Goal: Obtain resource: Download file/media

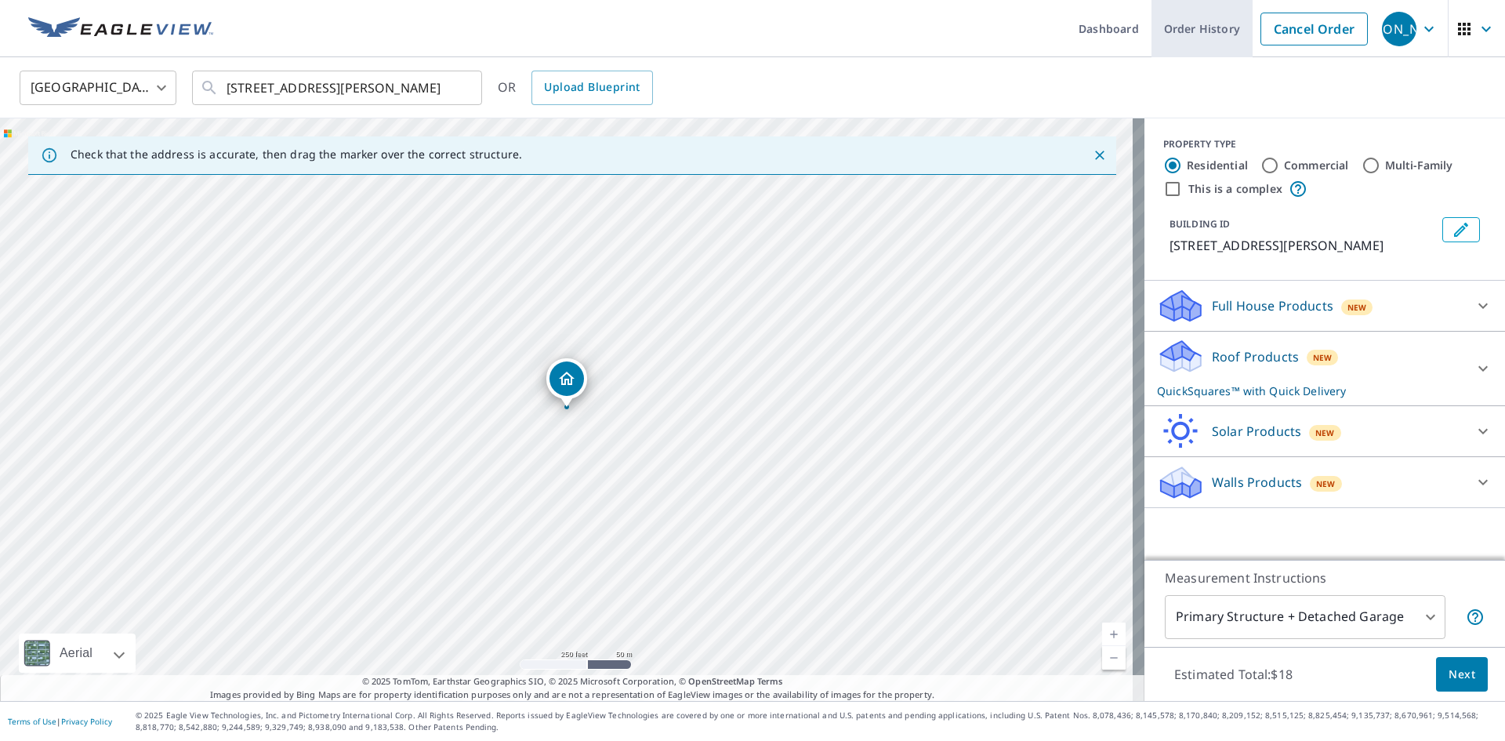
click at [1200, 20] on link "Order History" at bounding box center [1201, 28] width 101 height 57
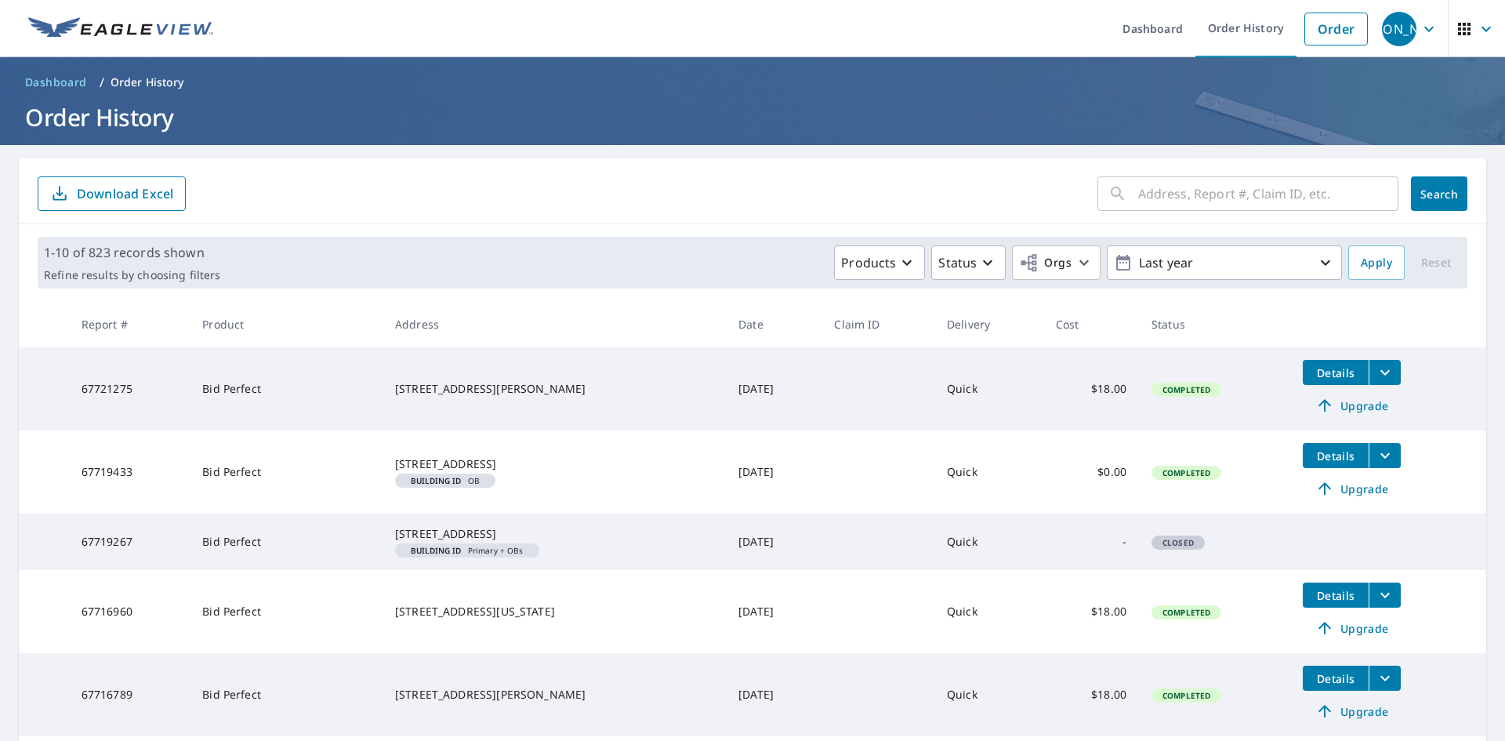
click at [1184, 198] on input "text" at bounding box center [1268, 194] width 260 height 44
type input "1325"
click button "Search" at bounding box center [1439, 193] width 56 height 34
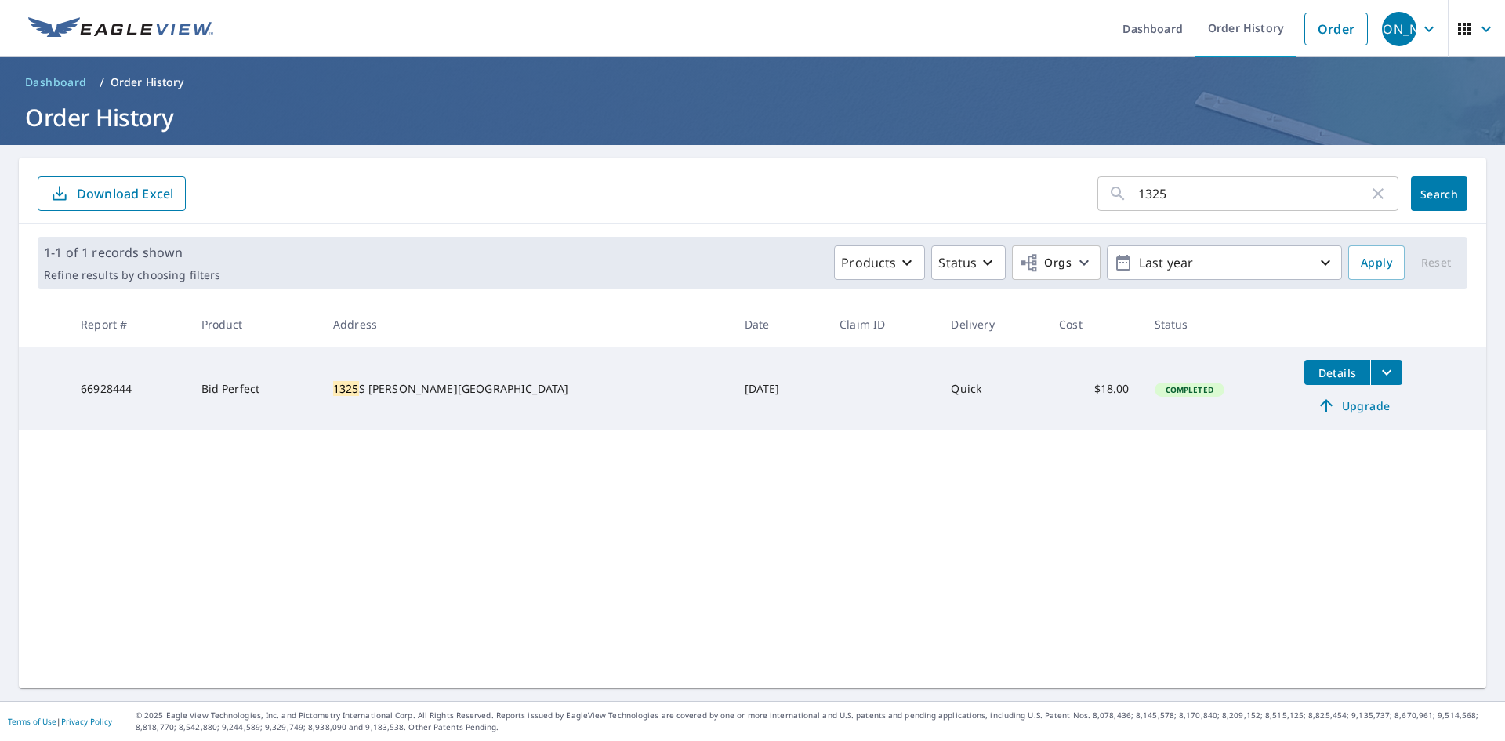
click at [1377, 375] on icon "filesDropdownBtn-66928444" at bounding box center [1386, 372] width 19 height 19
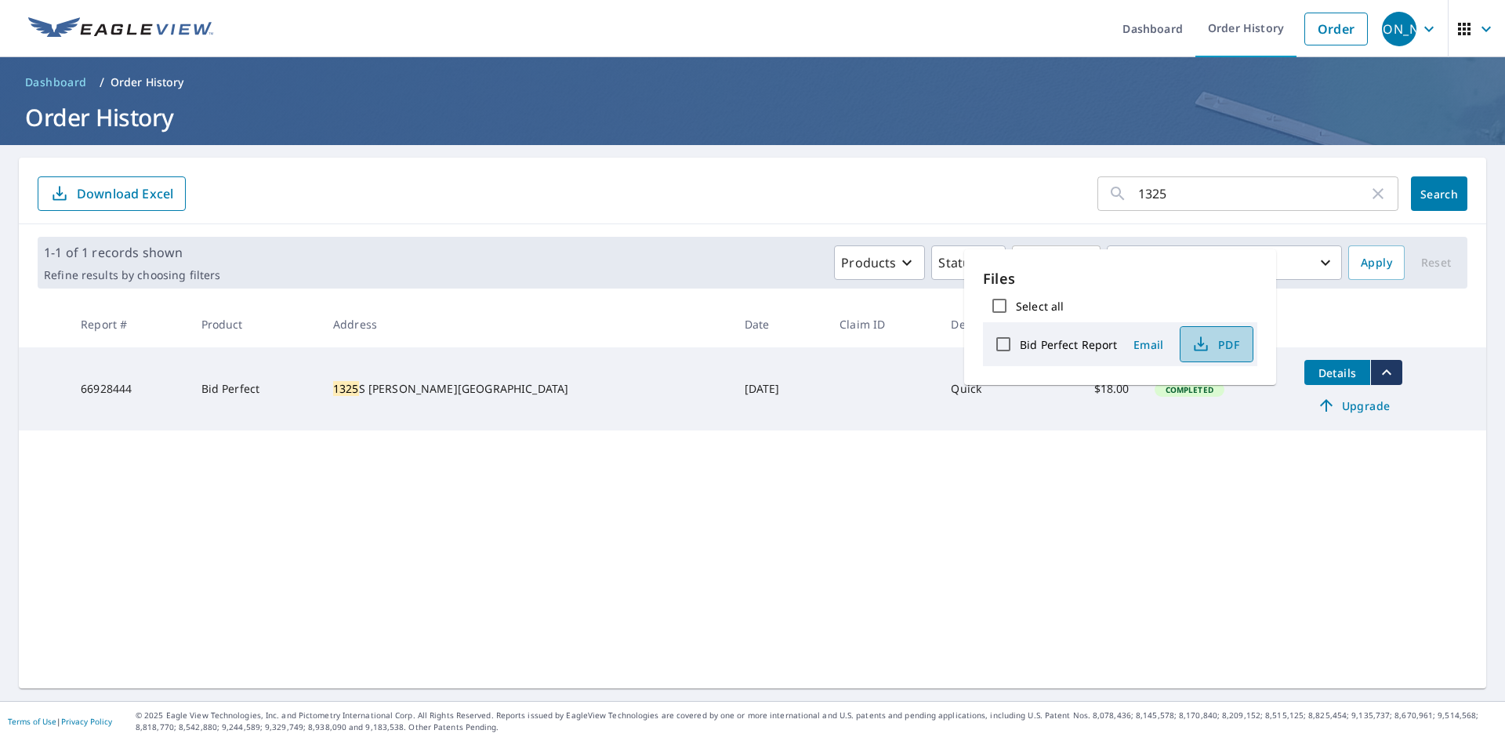
click at [1238, 346] on span "PDF" at bounding box center [1215, 344] width 50 height 19
drag, startPoint x: 1197, startPoint y: 184, endPoint x: 930, endPoint y: 137, distance: 270.6
click at [930, 137] on div "Dashboard Order History Order JA Dashboard / Order History Order History 1325 ​…" at bounding box center [752, 370] width 1505 height 741
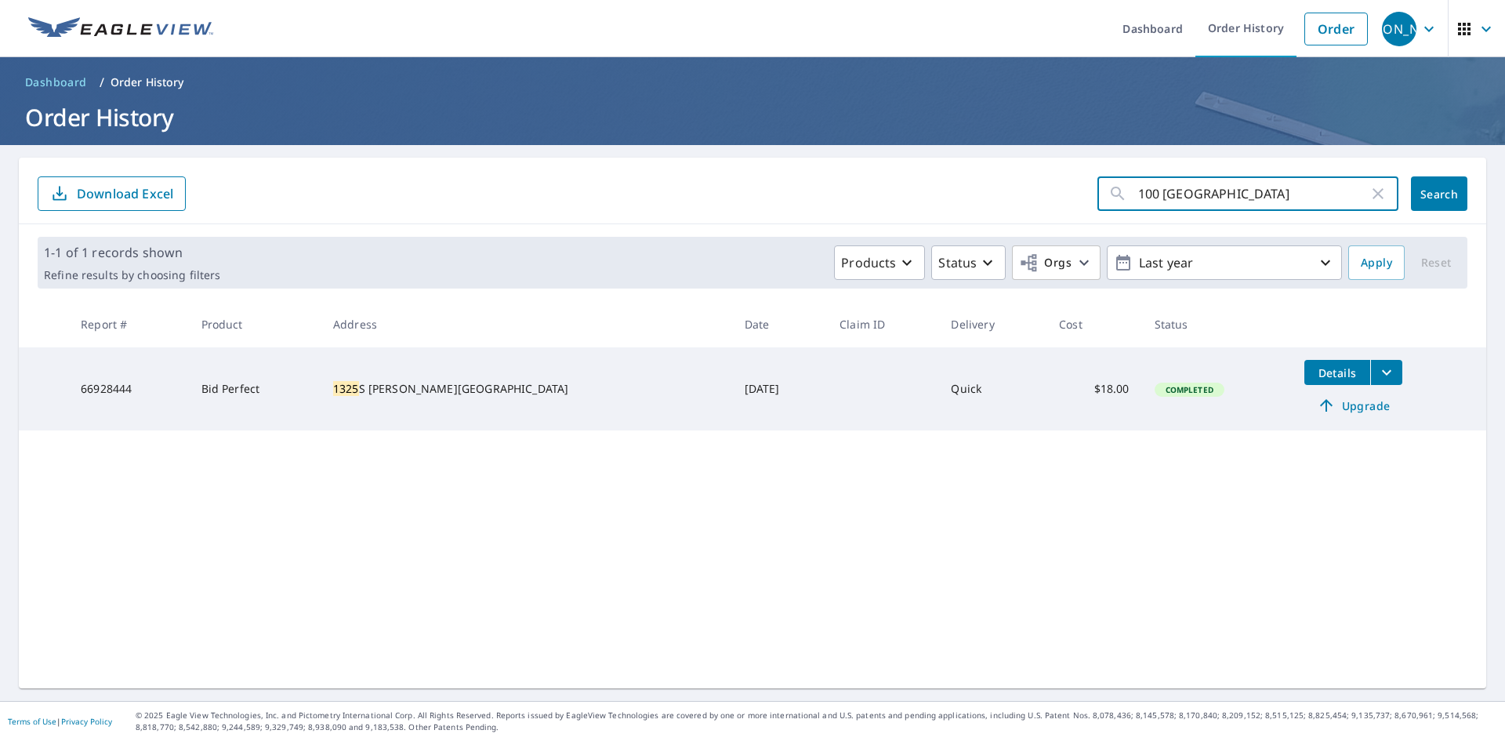
type input "100 Indian"
click button "Search" at bounding box center [1439, 193] width 56 height 34
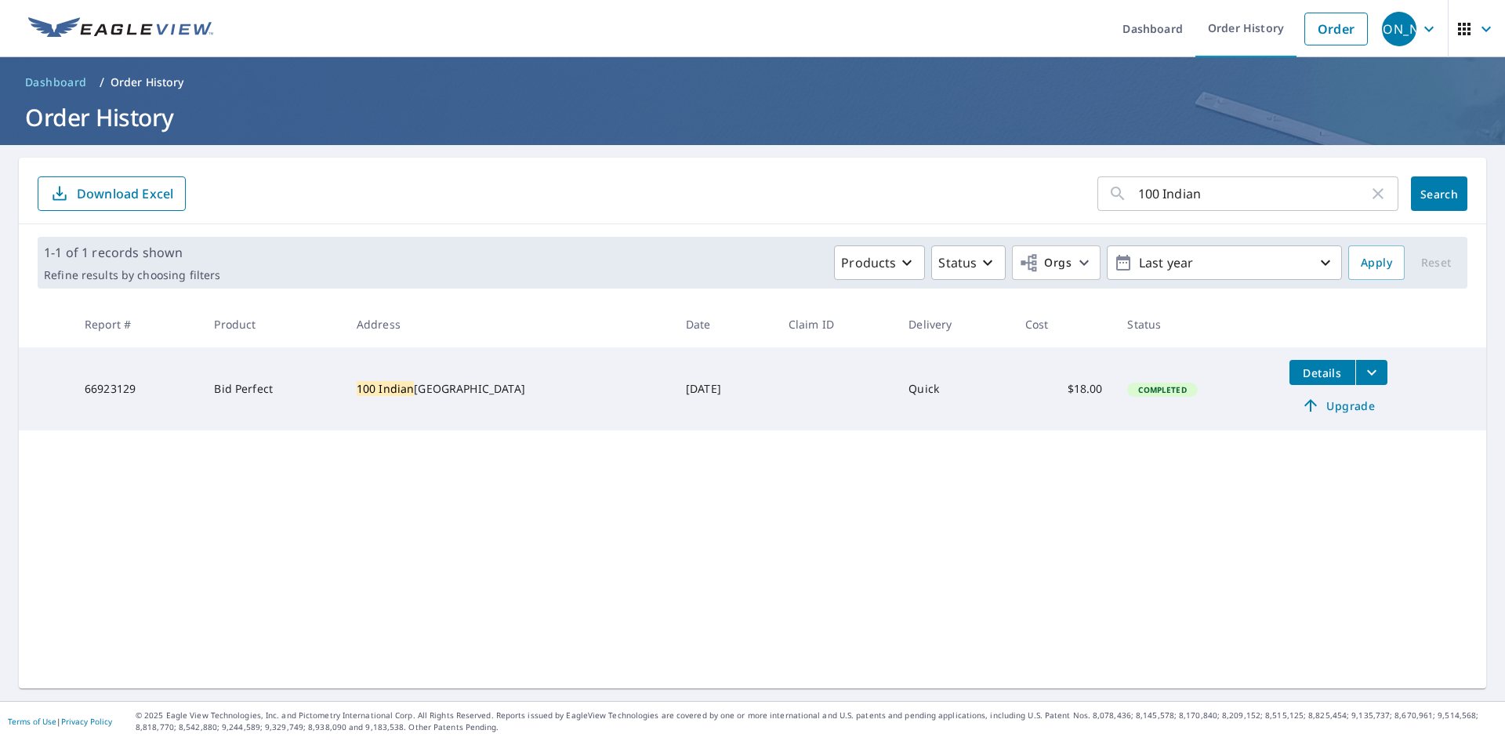
click at [1362, 379] on icon "filesDropdownBtn-66923129" at bounding box center [1371, 372] width 19 height 19
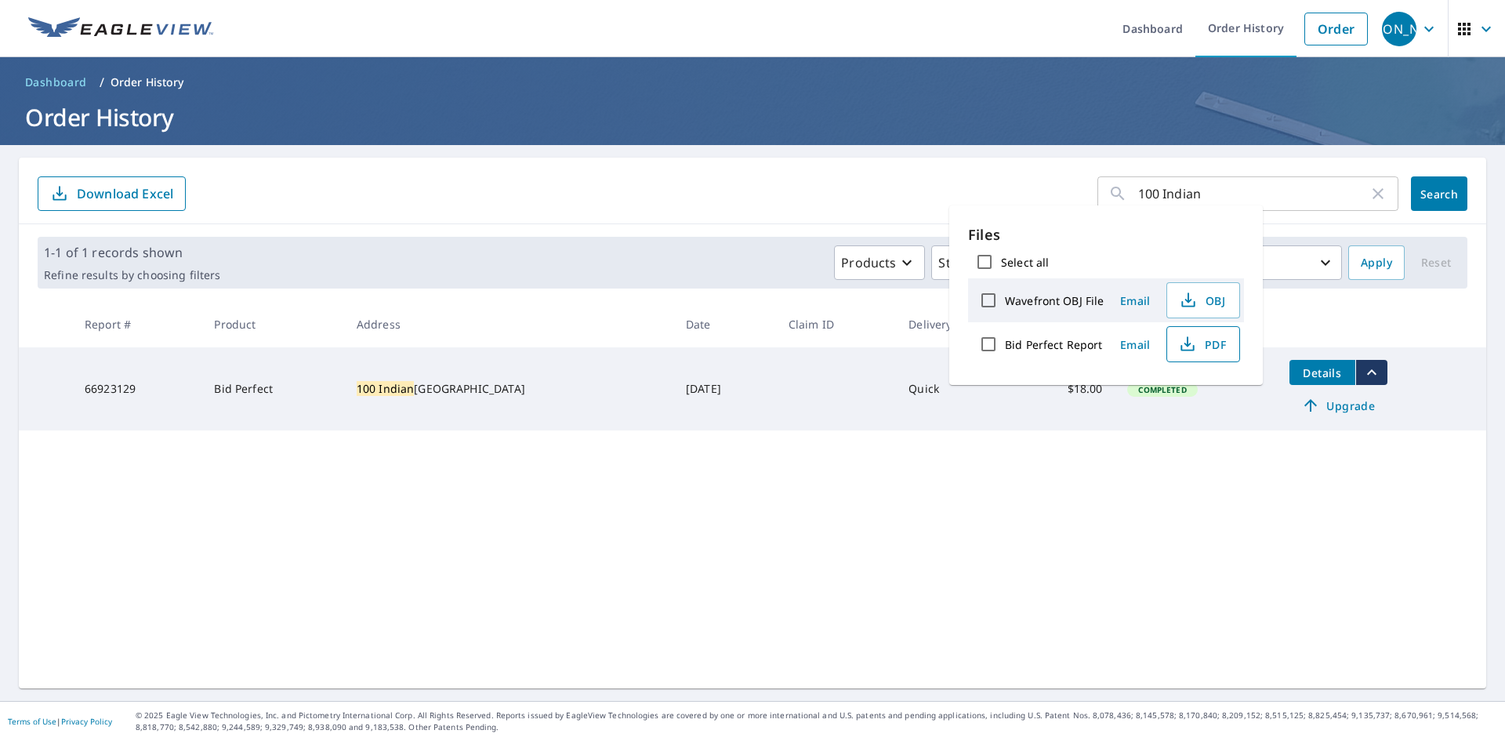
click at [1209, 344] on span "PDF" at bounding box center [1201, 344] width 50 height 19
drag, startPoint x: 1232, startPoint y: 190, endPoint x: 863, endPoint y: 154, distance: 370.9
click at [863, 154] on main "100 Indian ​ Search Download Excel 1-1 of 1 records shown Refine results by cho…" at bounding box center [752, 423] width 1505 height 556
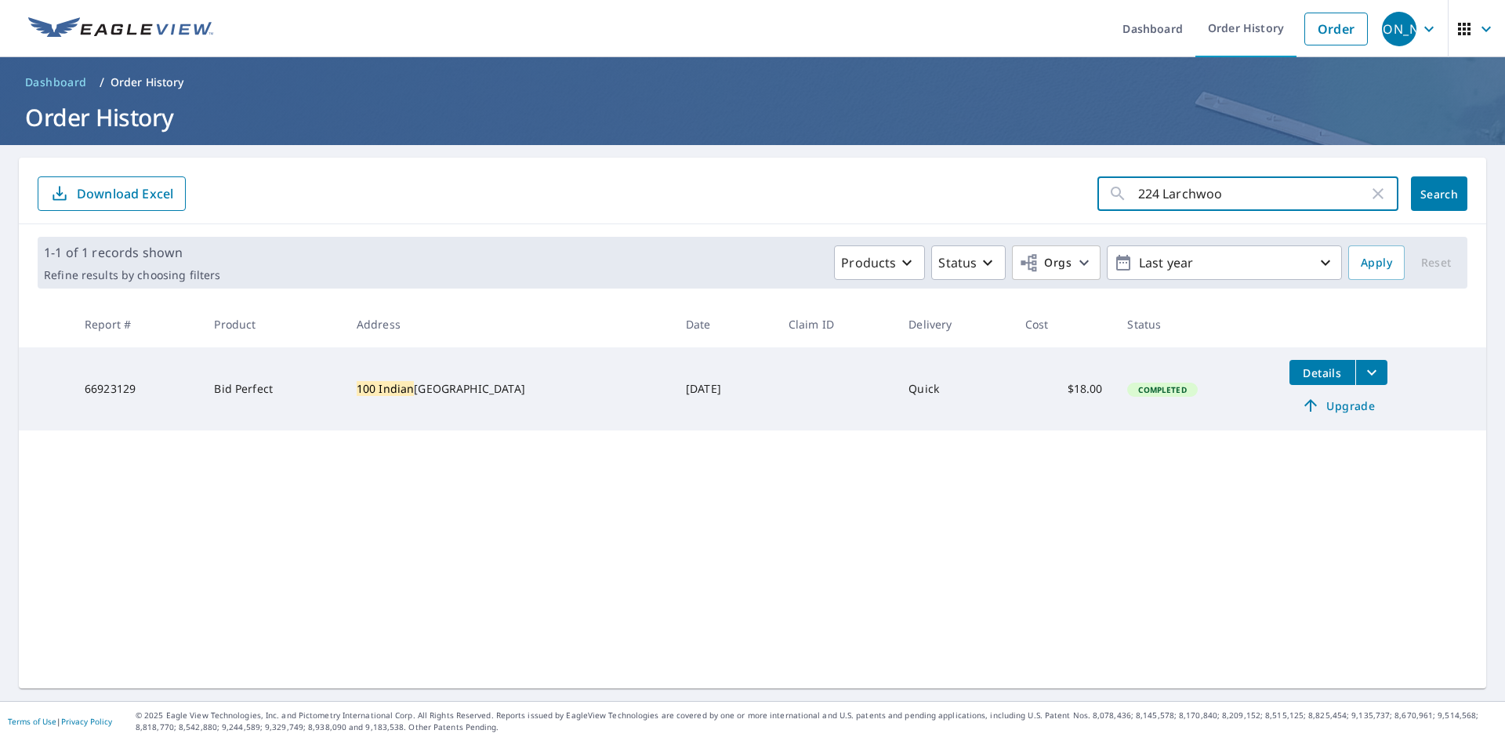
type input "224 Larchwood"
click button "Search" at bounding box center [1439, 193] width 56 height 34
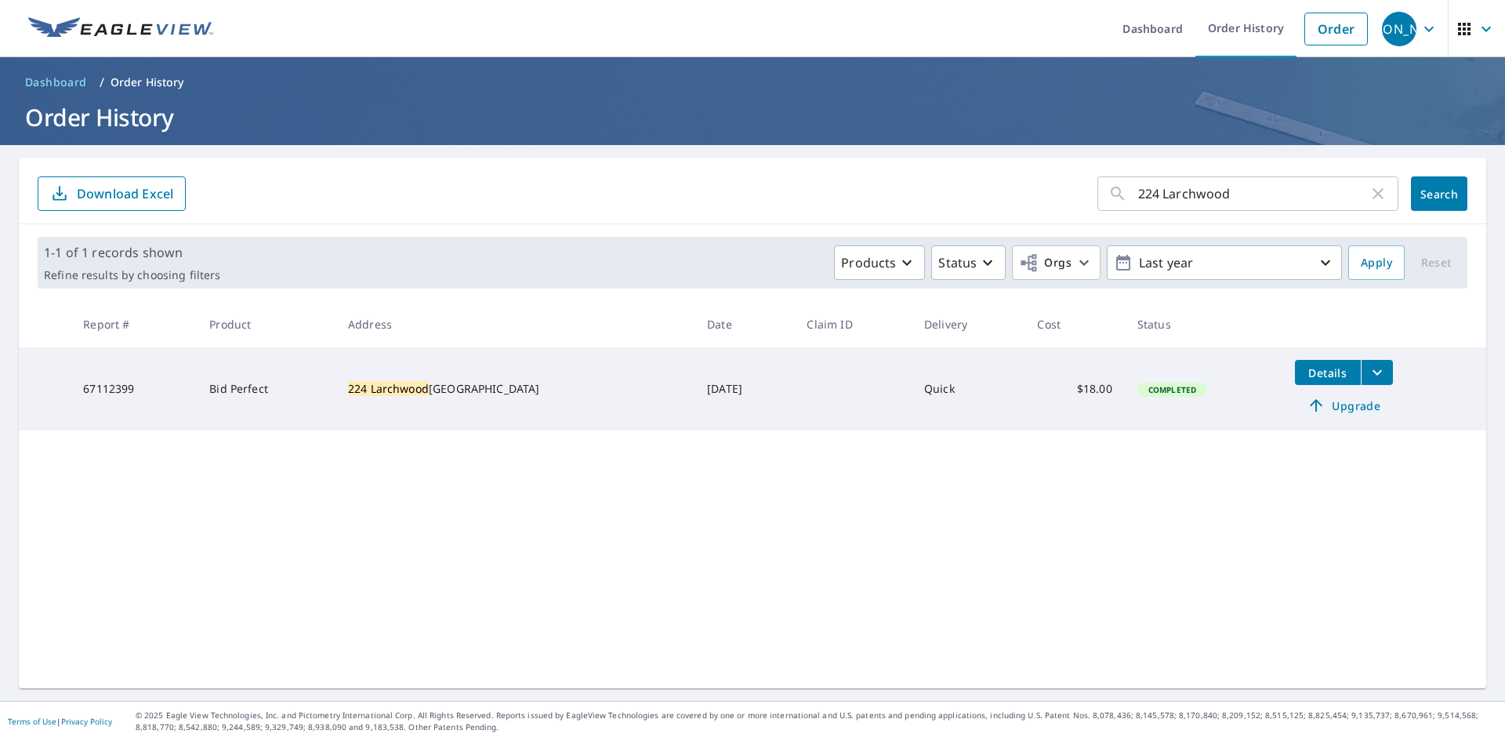
click at [1368, 363] on icon "filesDropdownBtn-67112399" at bounding box center [1377, 372] width 19 height 19
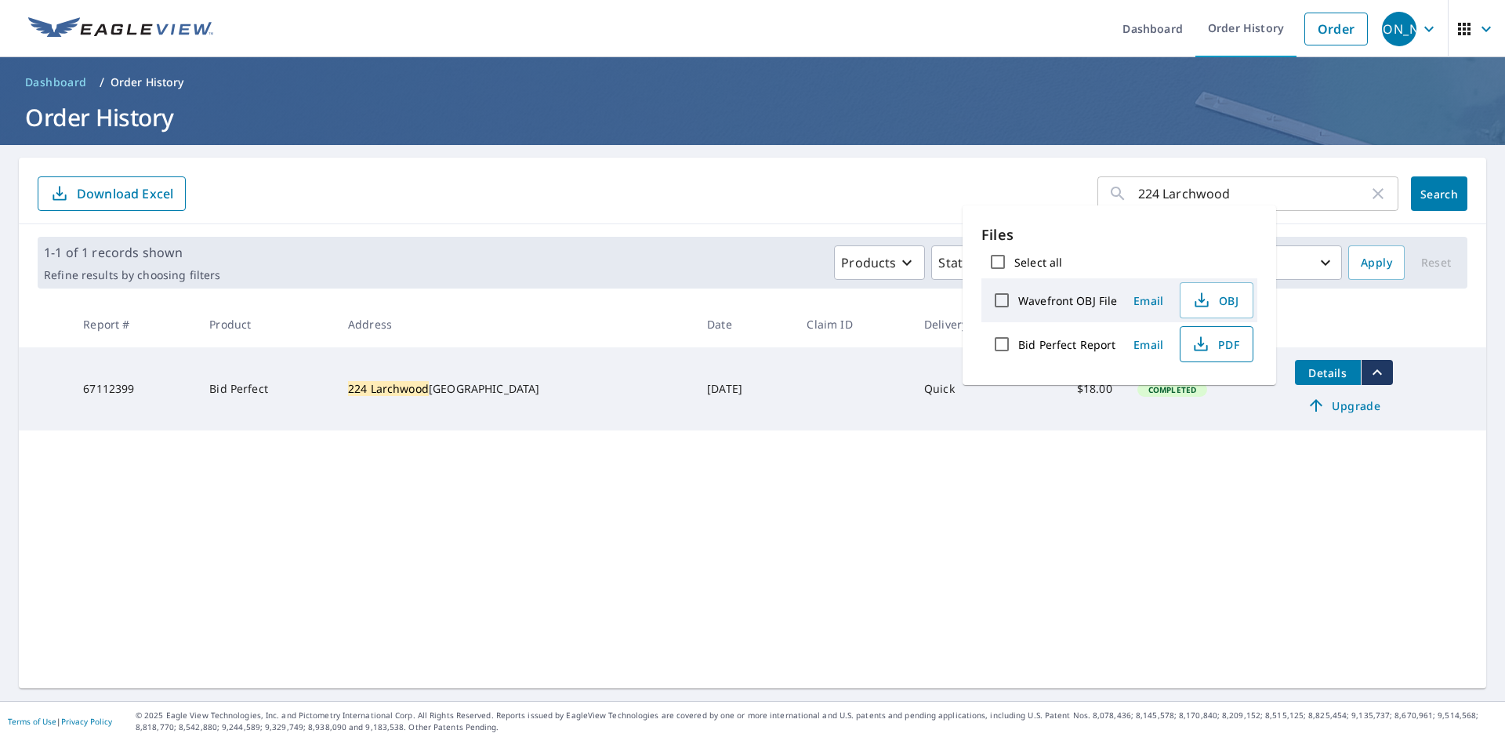
click at [1232, 343] on span "PDF" at bounding box center [1215, 344] width 50 height 19
